Goal: Obtain resource: Download file/media

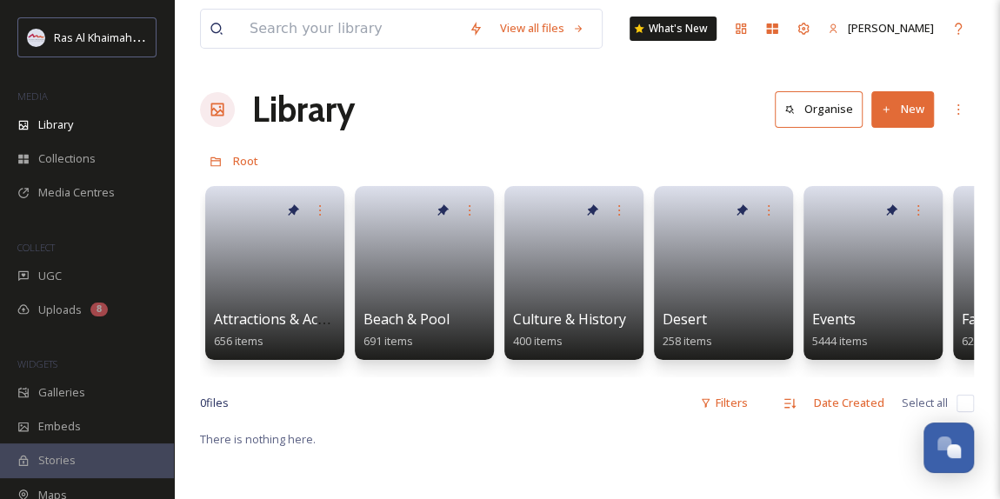
scroll to position [550, 0]
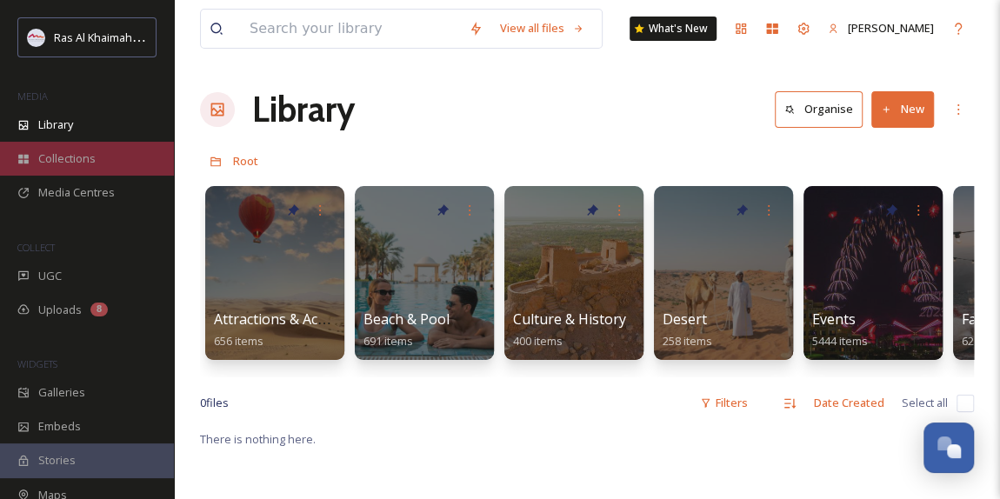
click at [92, 158] on span "Collections" at bounding box center [66, 158] width 57 height 17
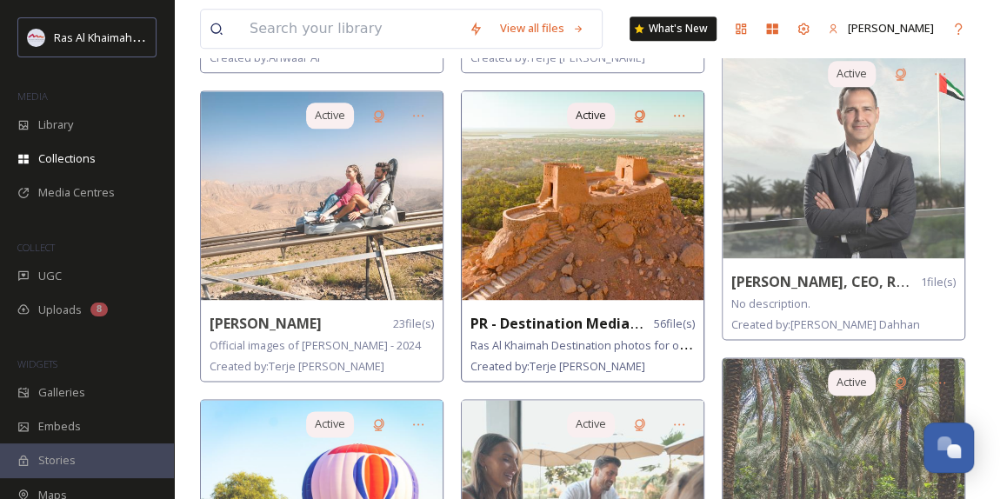
scroll to position [1027, 0]
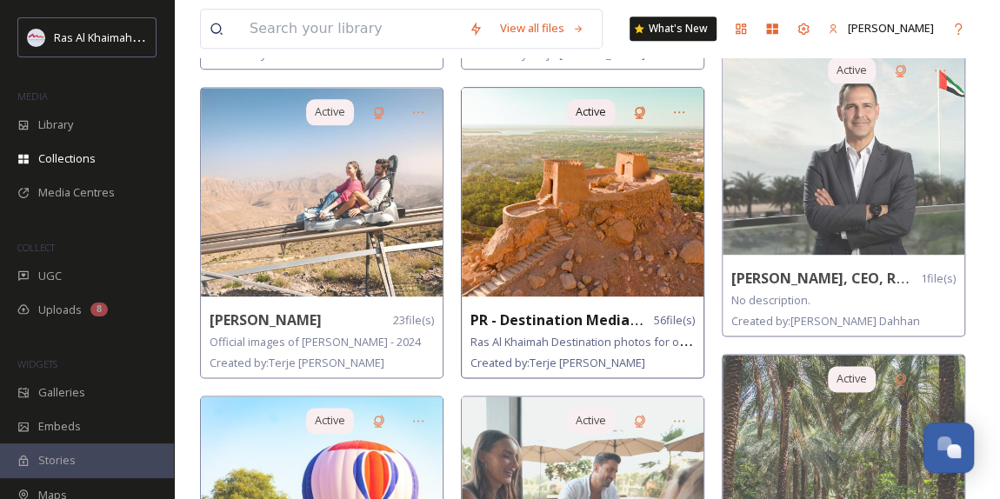
click at [554, 227] on img at bounding box center [583, 192] width 242 height 209
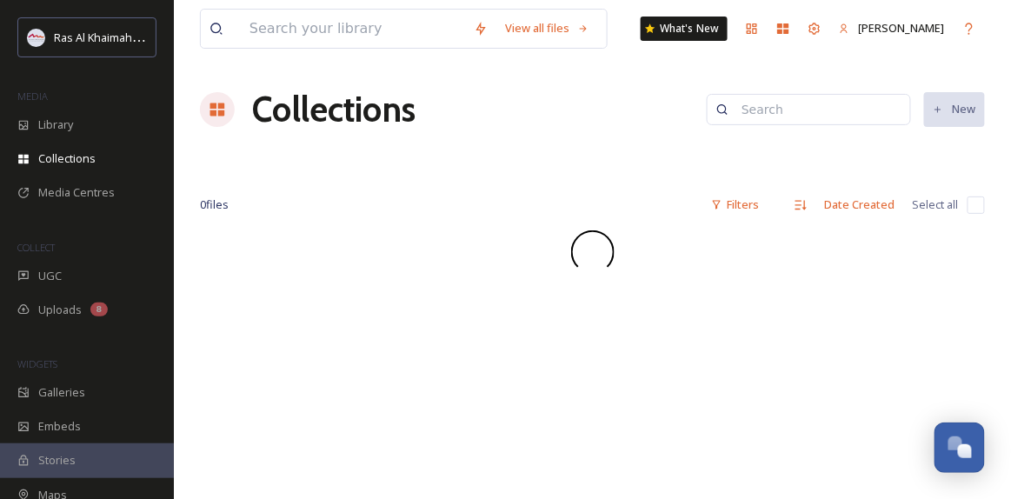
click at [570, 249] on div at bounding box center [592, 251] width 785 height 43
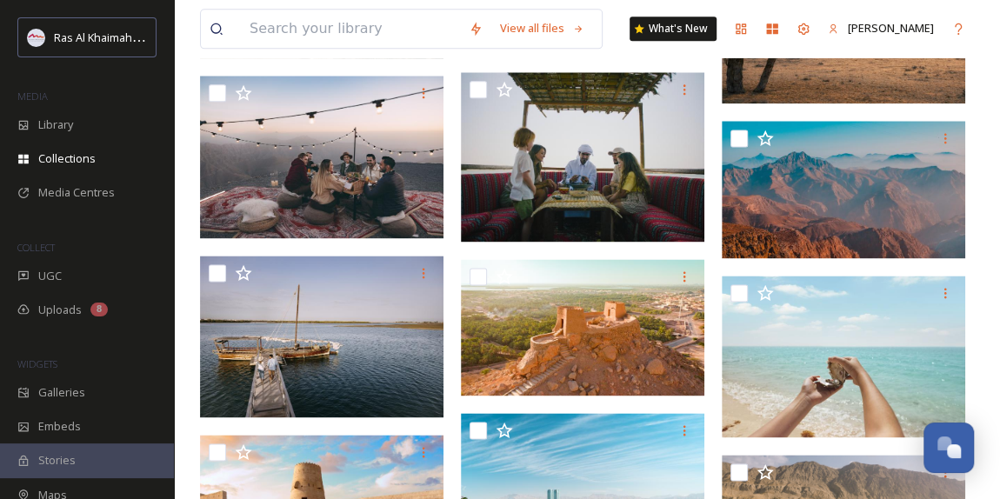
scroll to position [1185, 0]
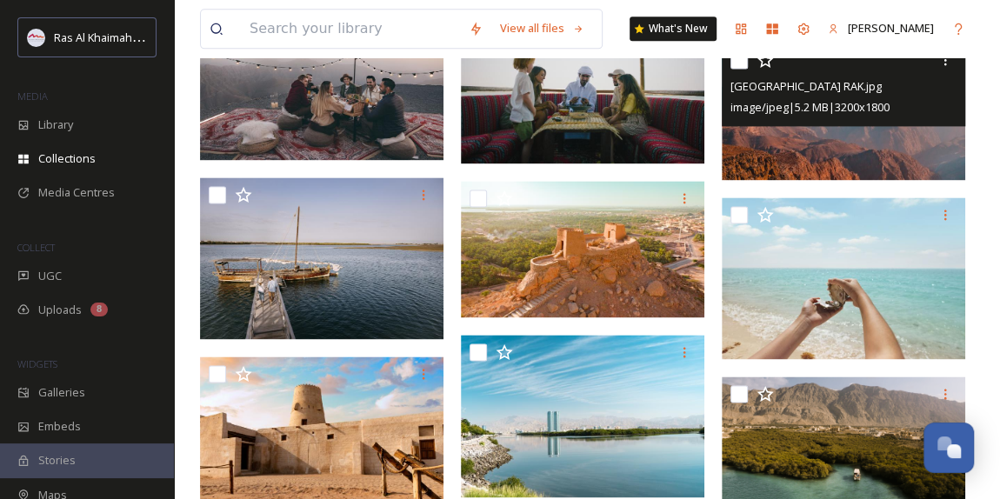
click at [858, 143] on img at bounding box center [843, 111] width 243 height 137
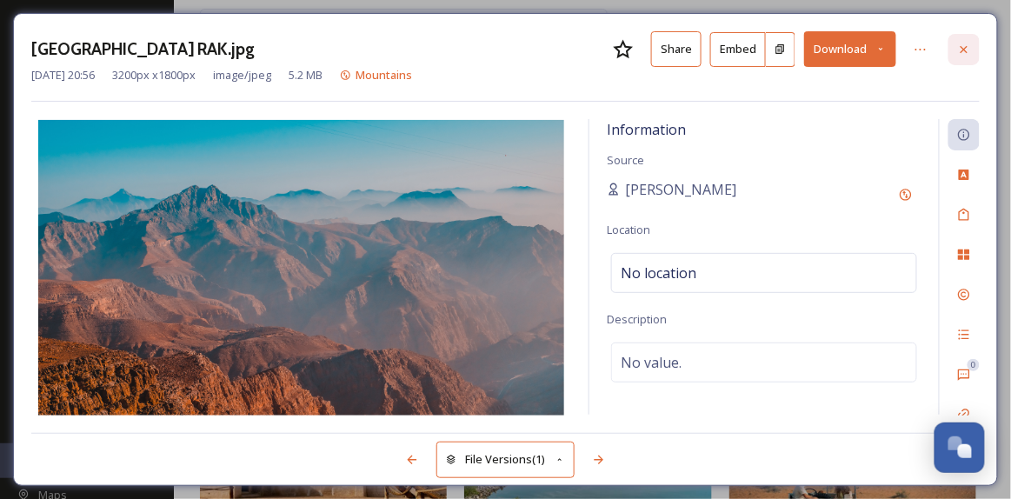
click at [959, 59] on div at bounding box center [964, 49] width 31 height 31
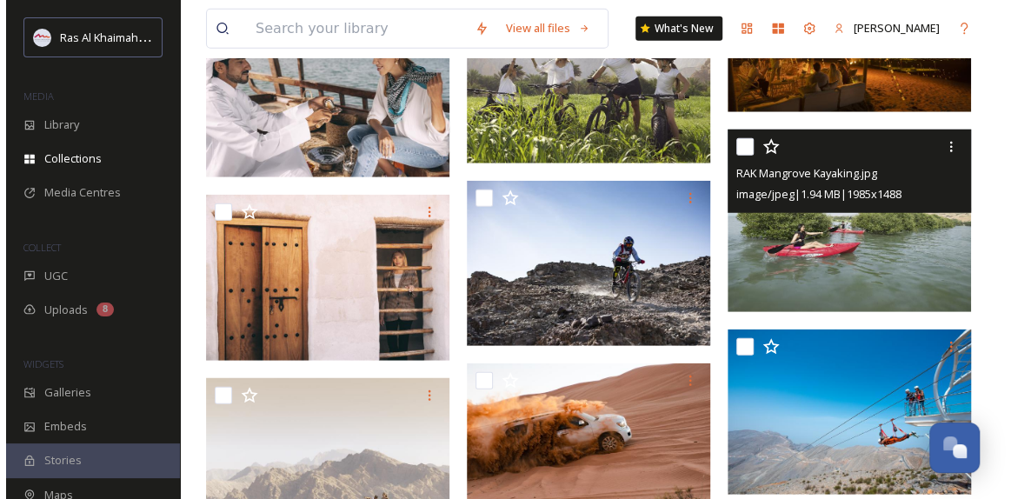
scroll to position [2371, 0]
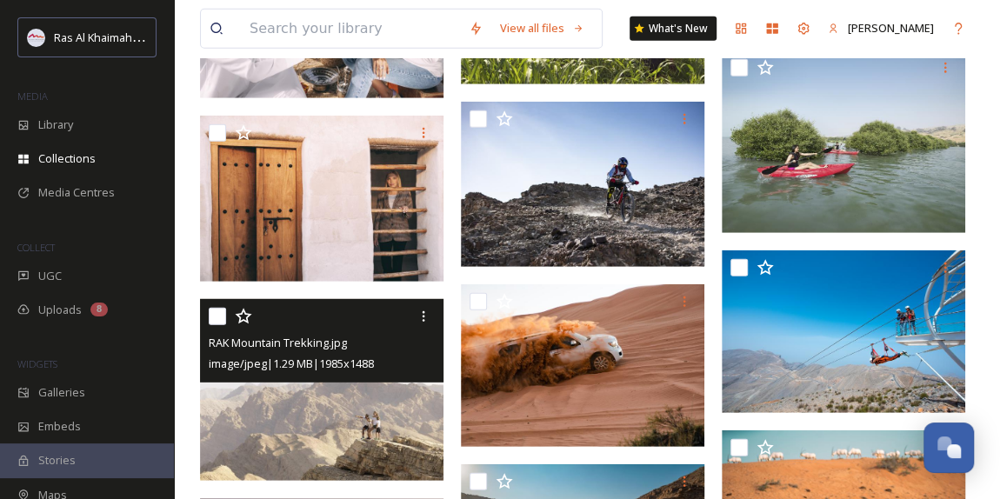
click at [287, 383] on img at bounding box center [321, 389] width 243 height 183
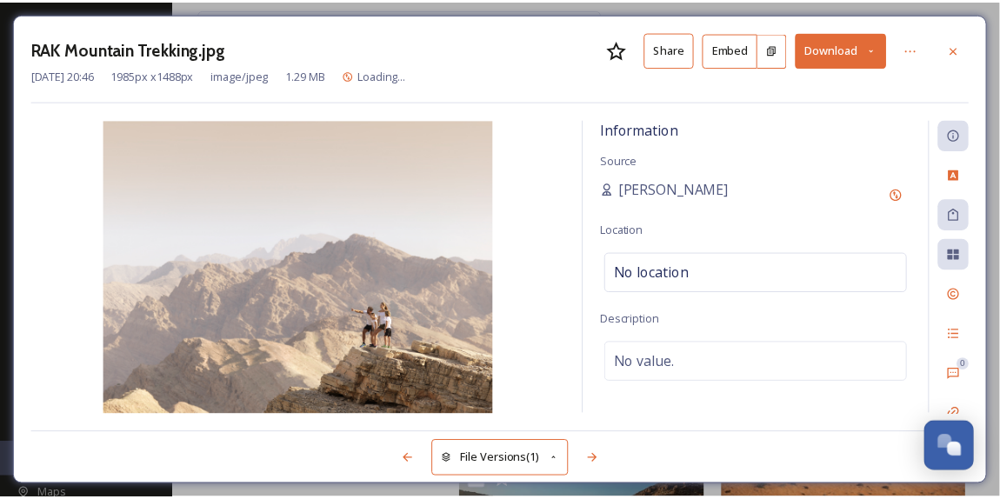
scroll to position [2376, 0]
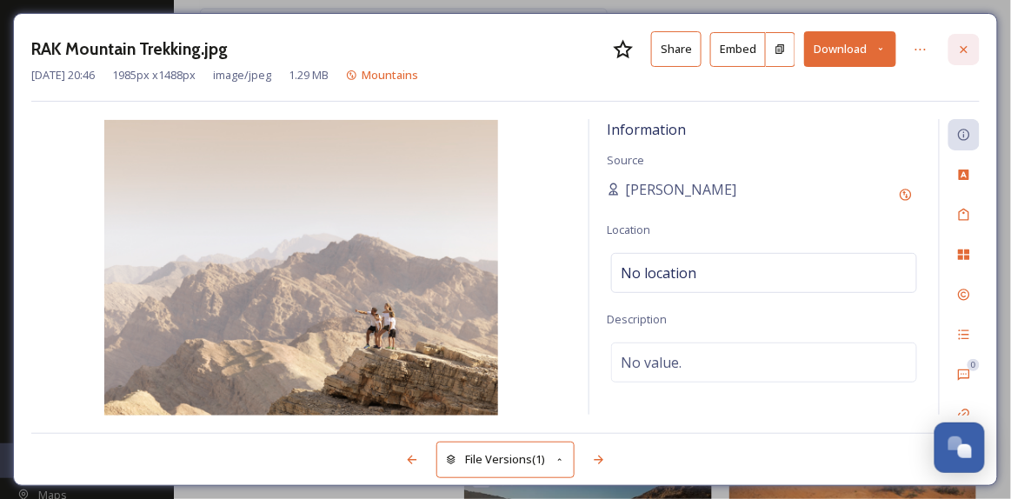
click at [964, 50] on icon at bounding box center [964, 50] width 14 height 14
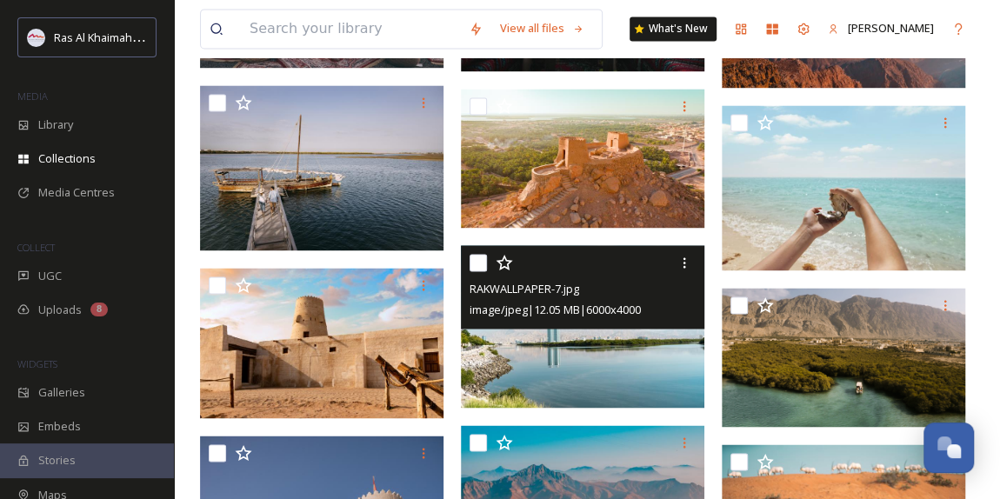
scroll to position [1270, 0]
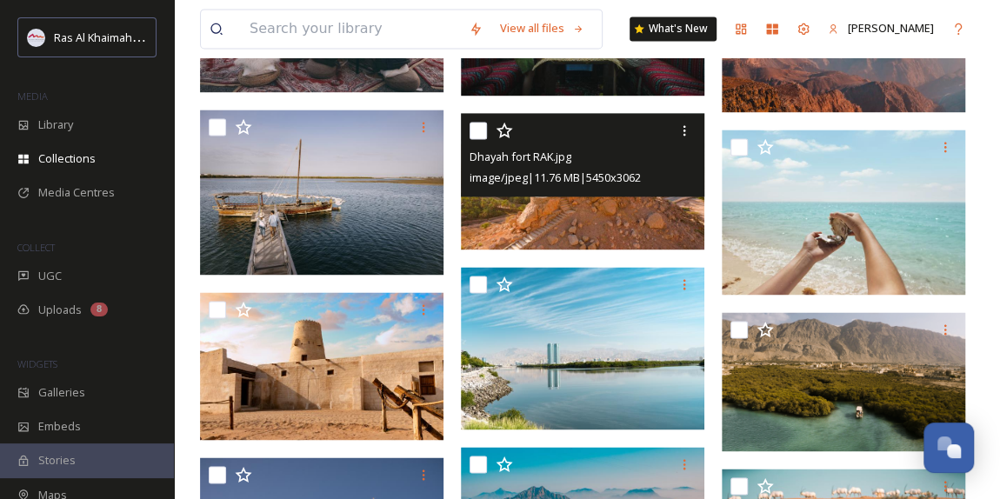
click at [590, 231] on img at bounding box center [582, 181] width 243 height 137
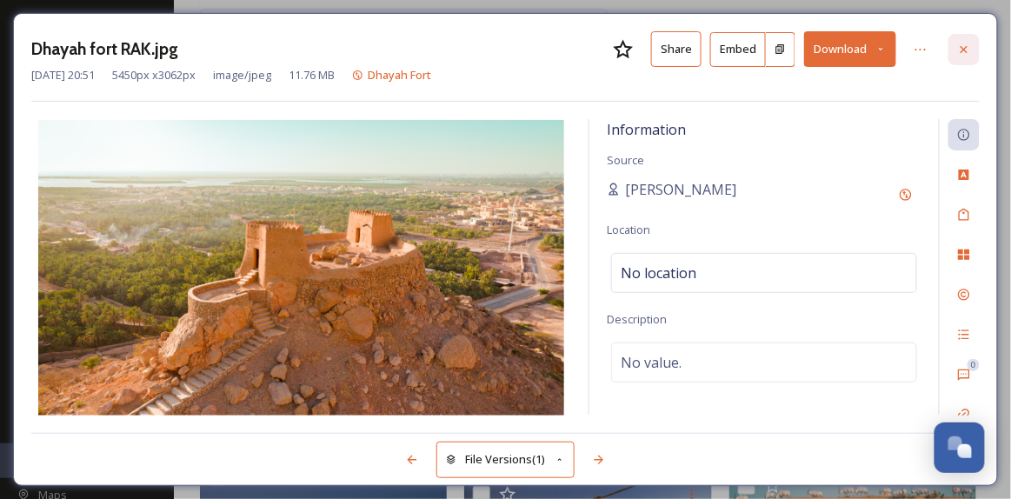
click at [962, 50] on icon at bounding box center [964, 50] width 14 height 14
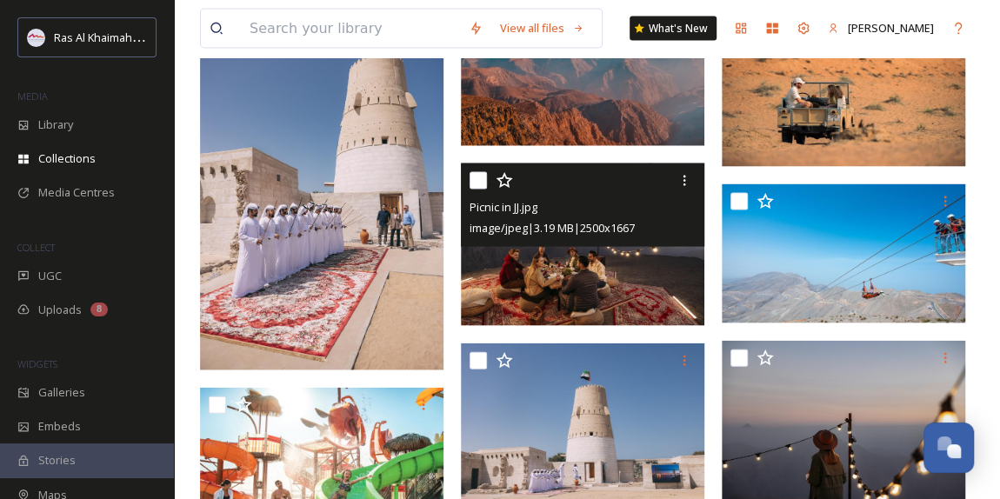
scroll to position [1823, 0]
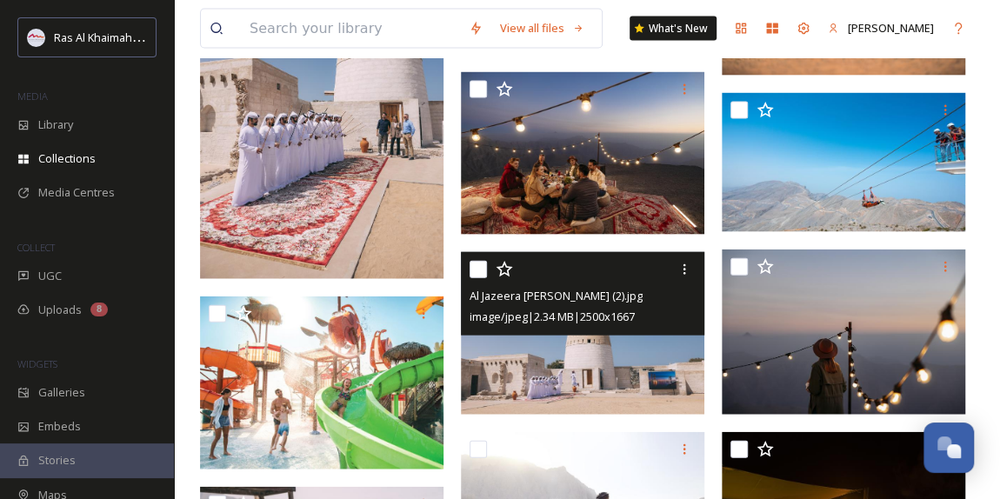
click at [651, 390] on img at bounding box center [582, 333] width 243 height 163
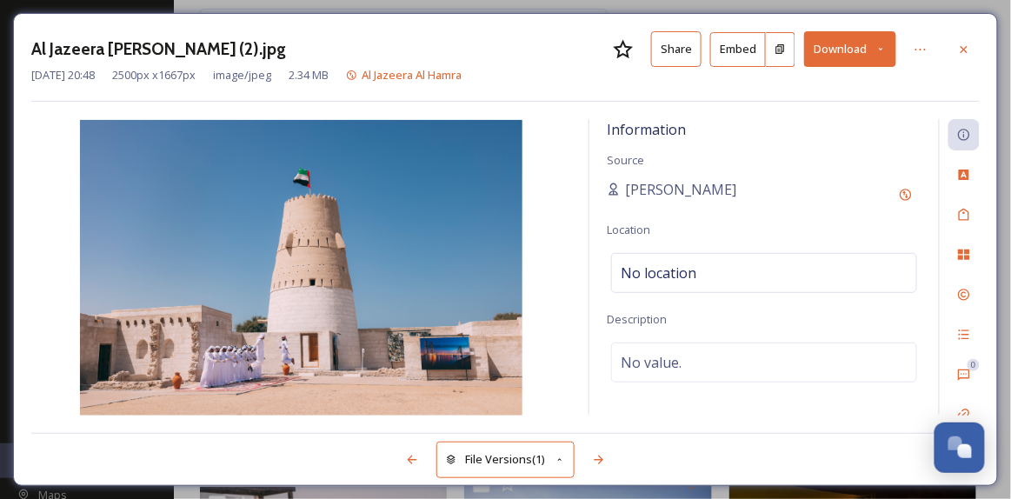
drag, startPoint x: 963, startPoint y: 43, endPoint x: 943, endPoint y: 3, distance: 45.9
click at [962, 40] on div at bounding box center [964, 49] width 31 height 31
